Goal: Find specific page/section: Find specific page/section

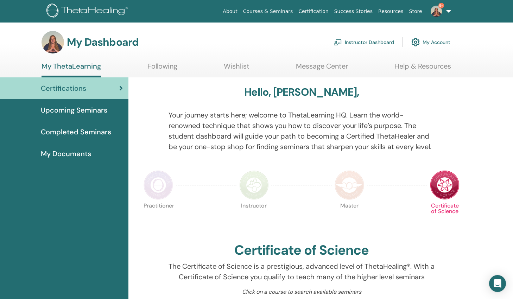
click at [377, 40] on link "Instructor Dashboard" at bounding box center [363, 41] width 60 height 15
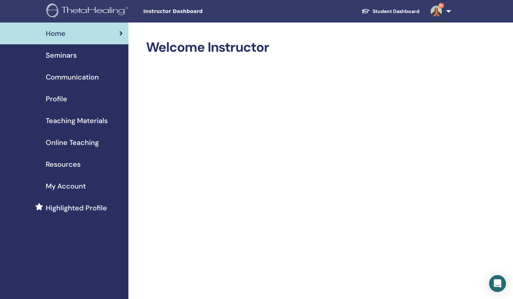
click at [97, 120] on span "Teaching Materials" at bounding box center [77, 120] width 62 height 11
